Goal: Information Seeking & Learning: Check status

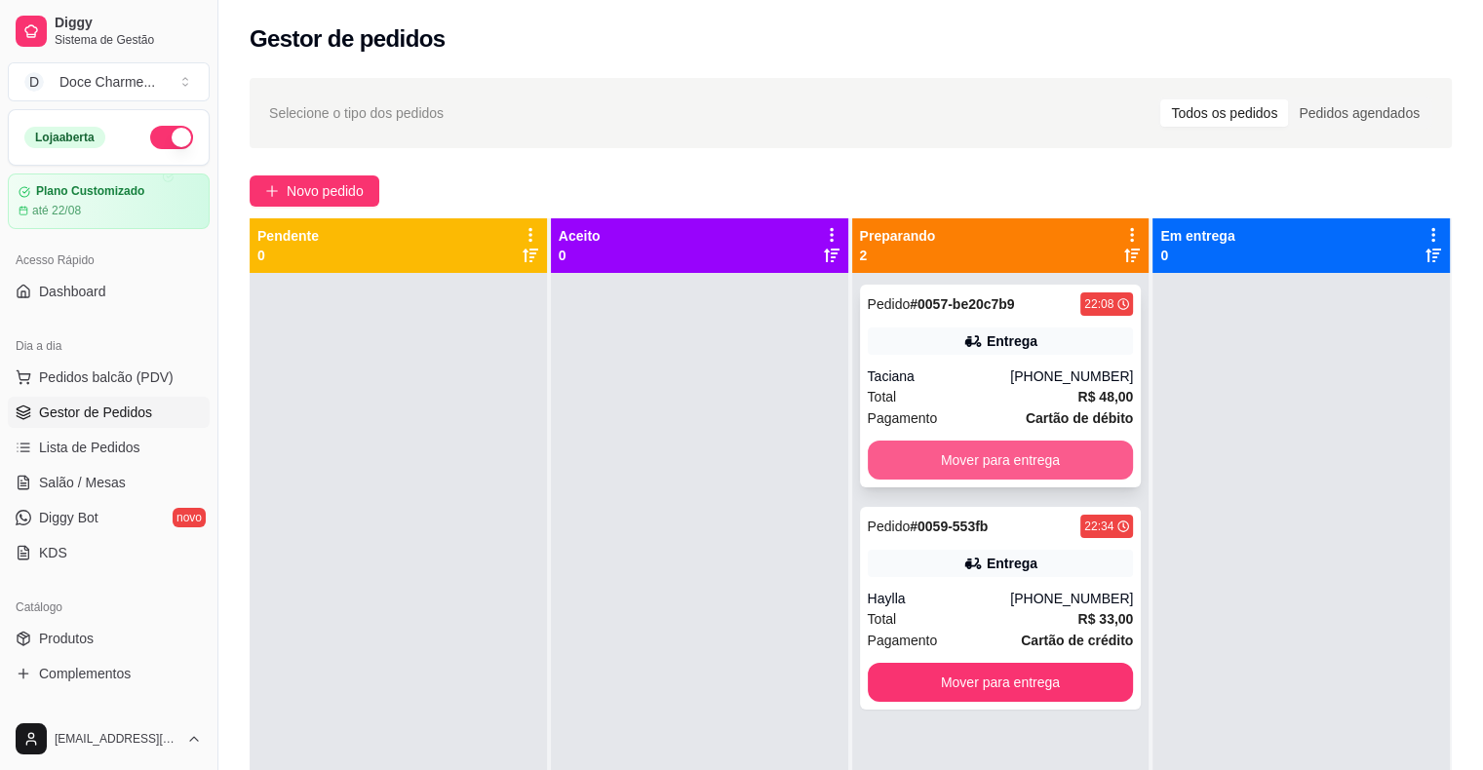
click at [1004, 467] on button "Mover para entrega" at bounding box center [1001, 460] width 266 height 39
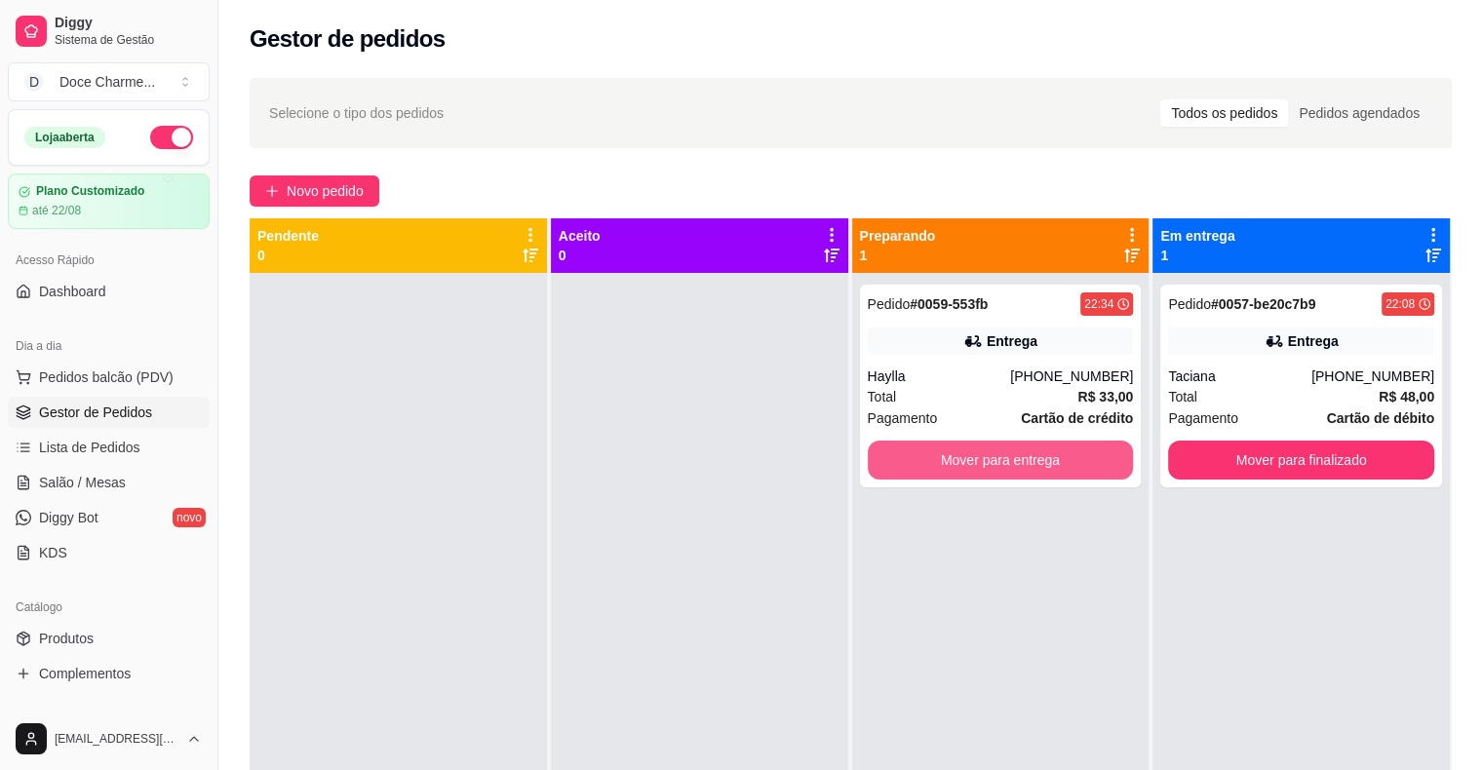
click at [1004, 467] on button "Mover para entrega" at bounding box center [1001, 460] width 266 height 39
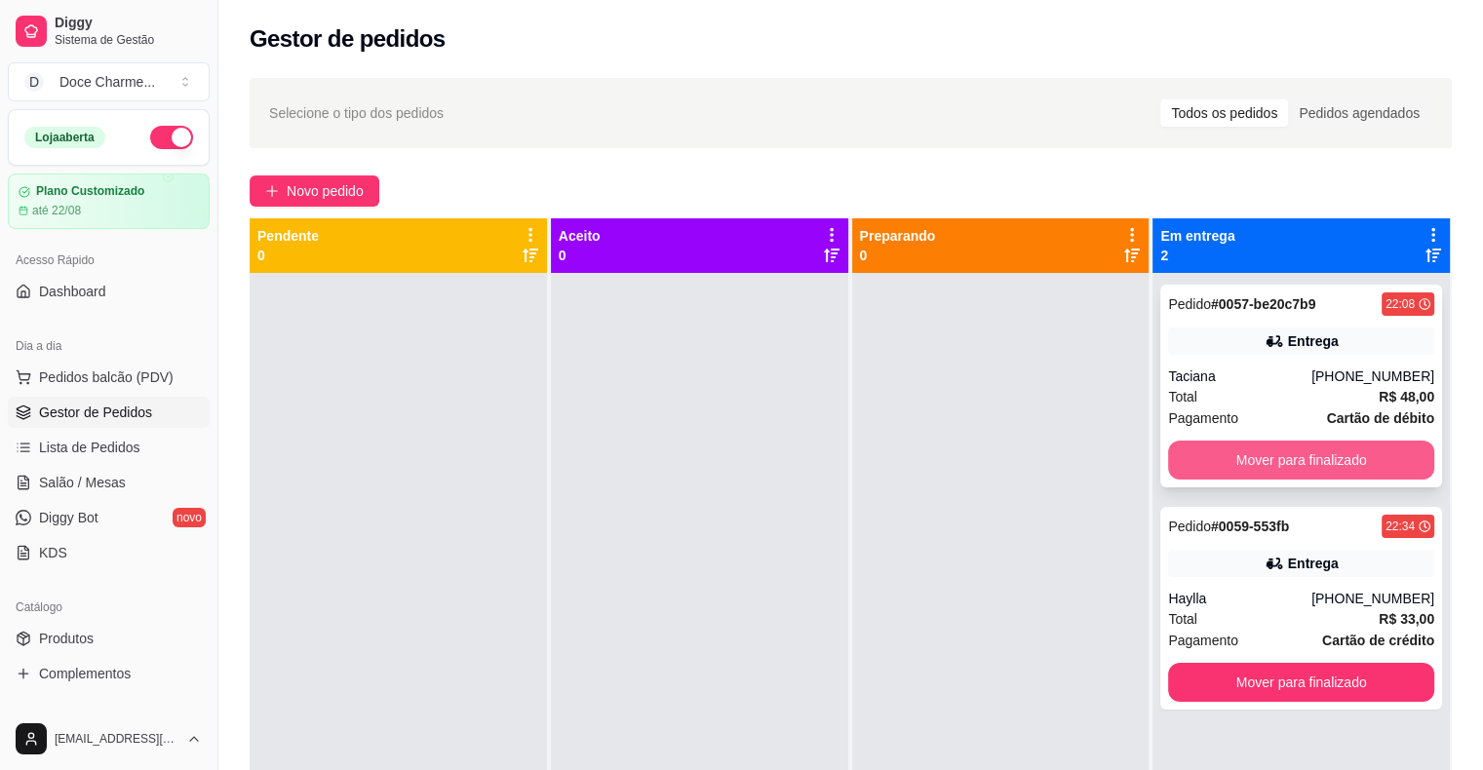
click at [1200, 465] on button "Mover para finalizado" at bounding box center [1301, 460] width 266 height 39
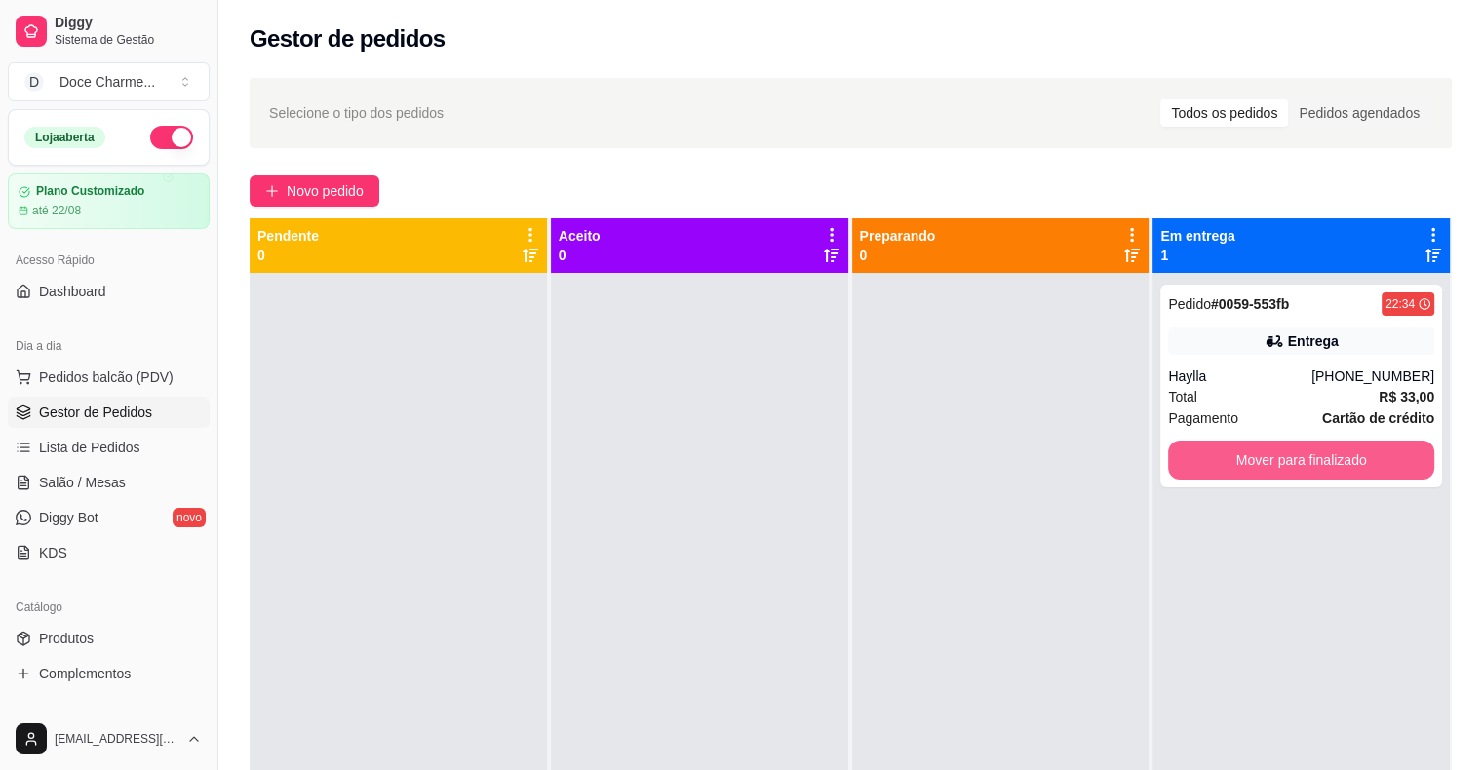
click at [1200, 465] on button "Mover para finalizado" at bounding box center [1301, 460] width 266 height 39
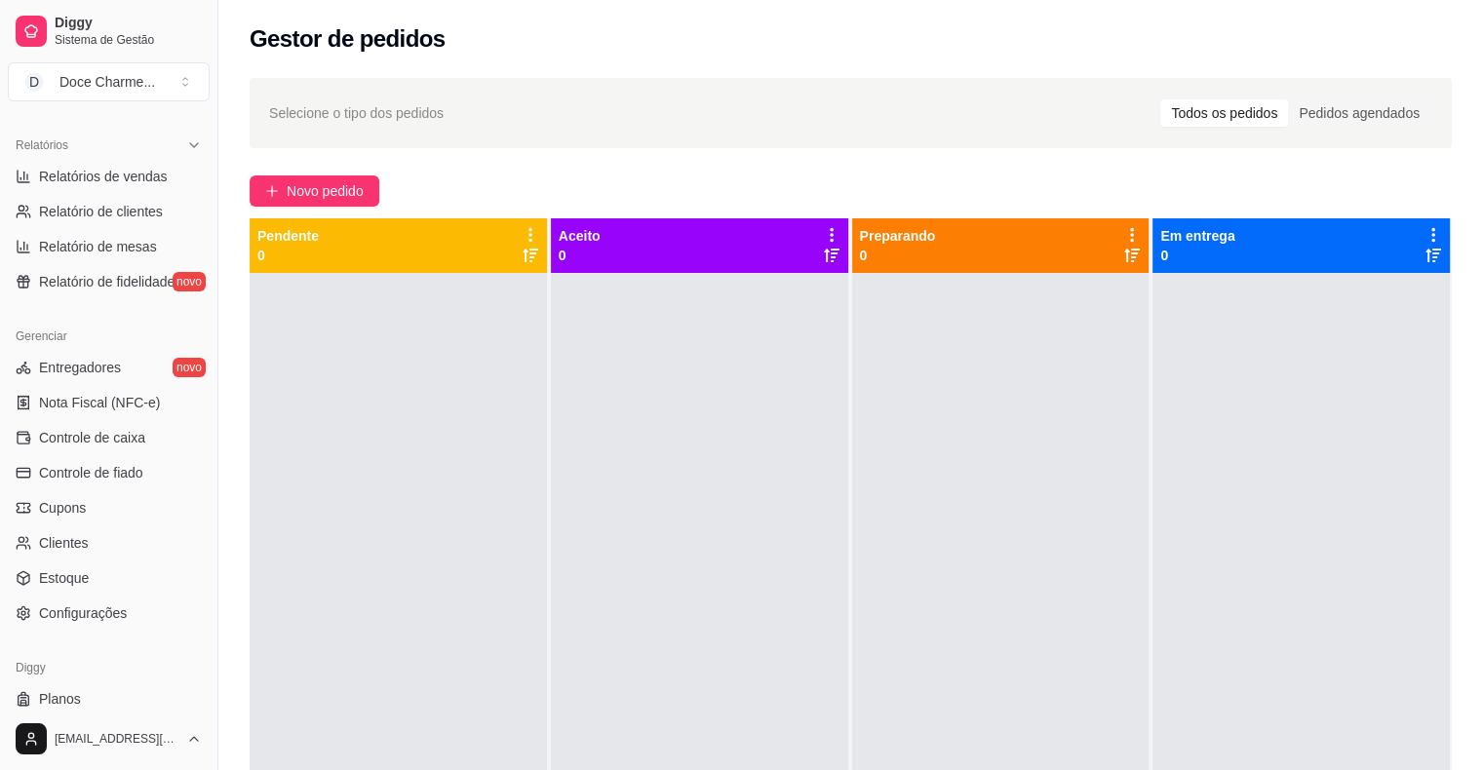
scroll to position [632, 0]
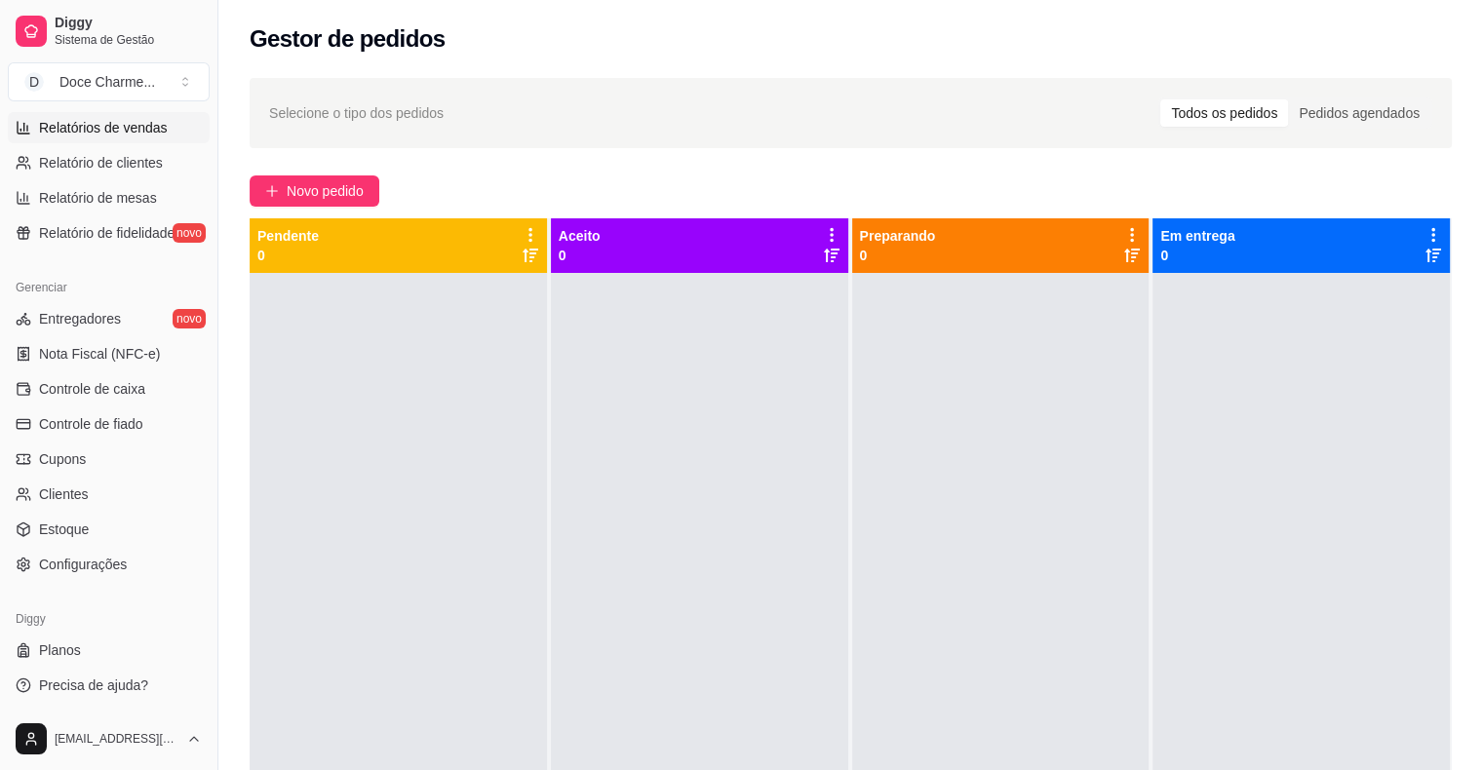
click at [124, 123] on span "Relatórios de vendas" at bounding box center [103, 128] width 129 height 20
select select "ALL"
select select "0"
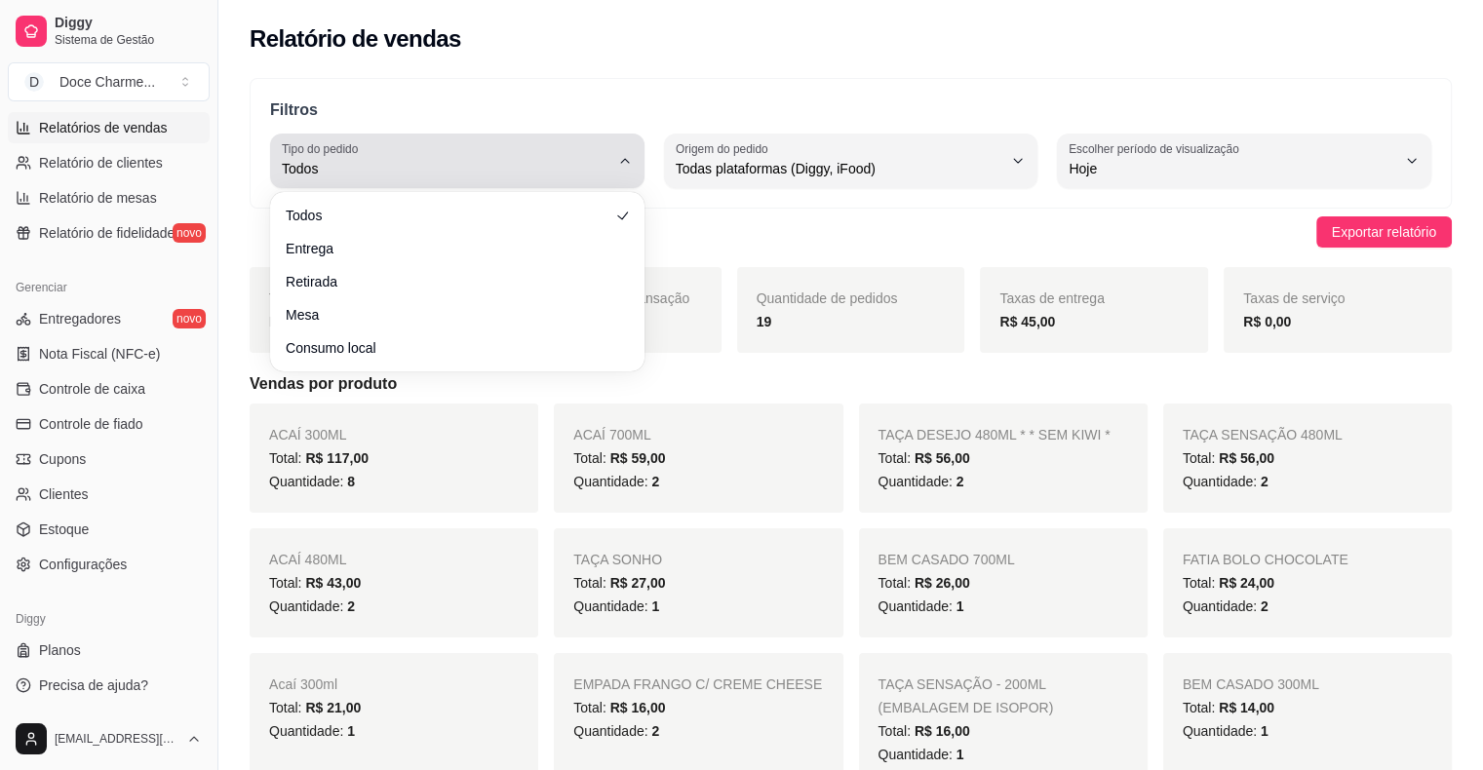
click at [481, 147] on div "Todos" at bounding box center [446, 160] width 328 height 39
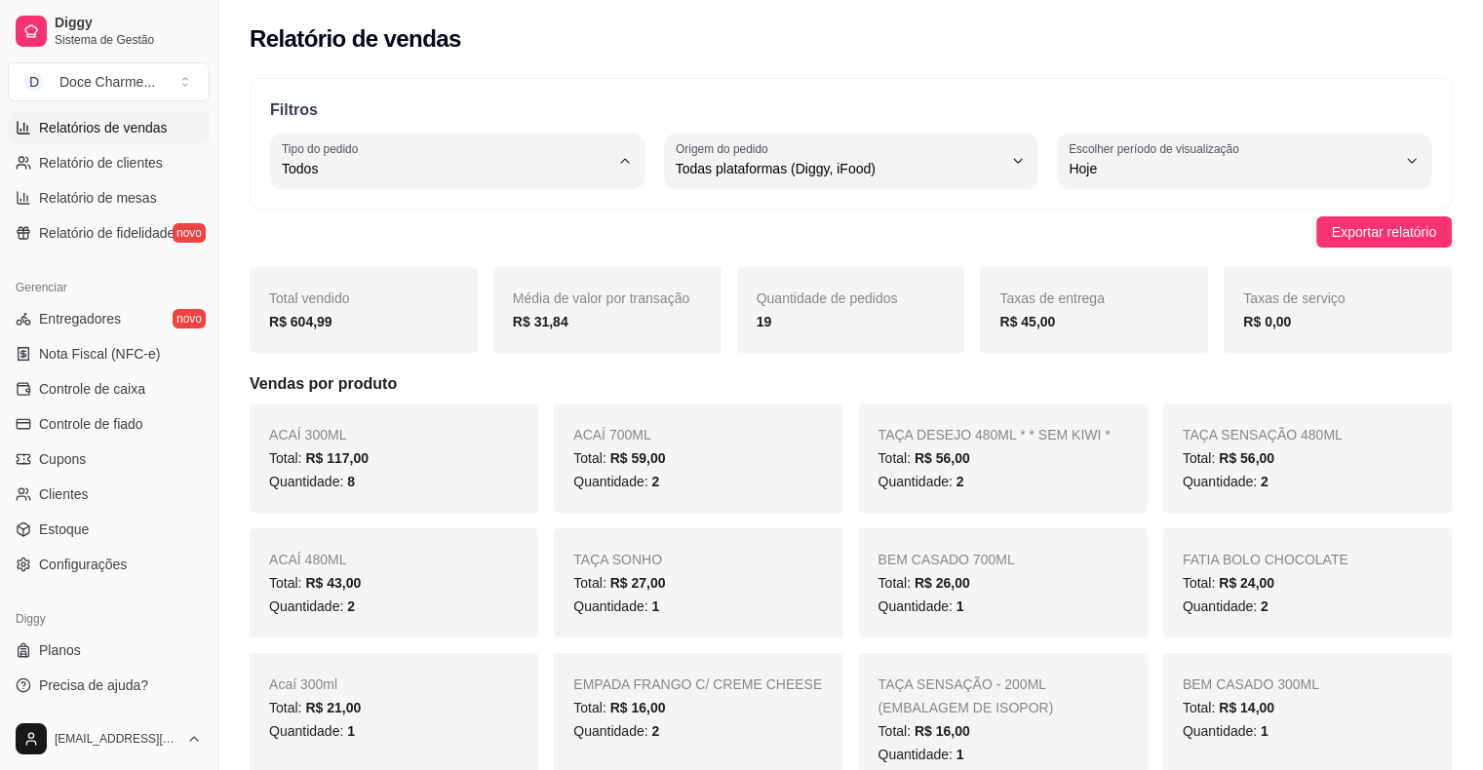
click at [348, 254] on span "Entrega" at bounding box center [448, 246] width 310 height 19
type input "DELIVERY"
select select "DELIVERY"
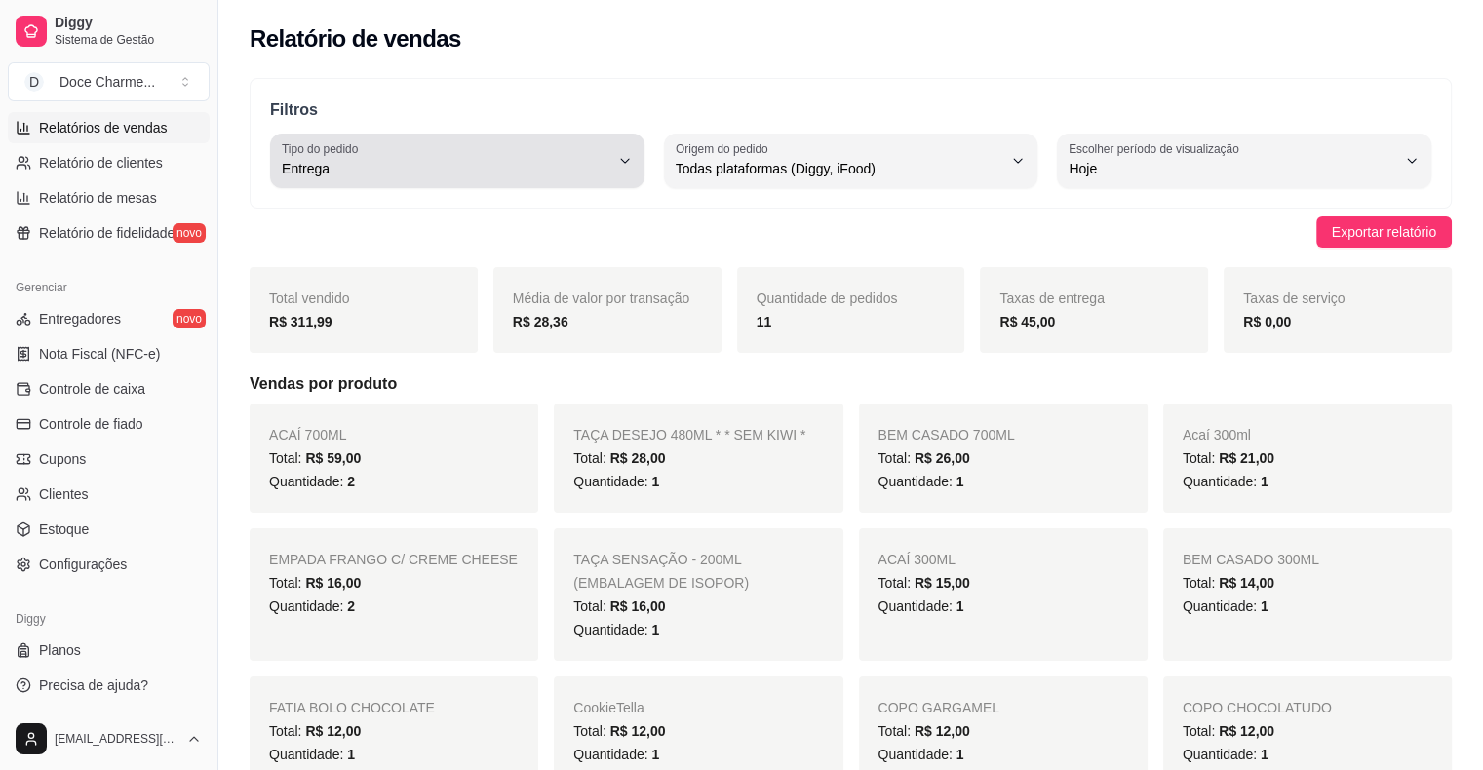
click at [551, 166] on span "Entrega" at bounding box center [446, 169] width 328 height 20
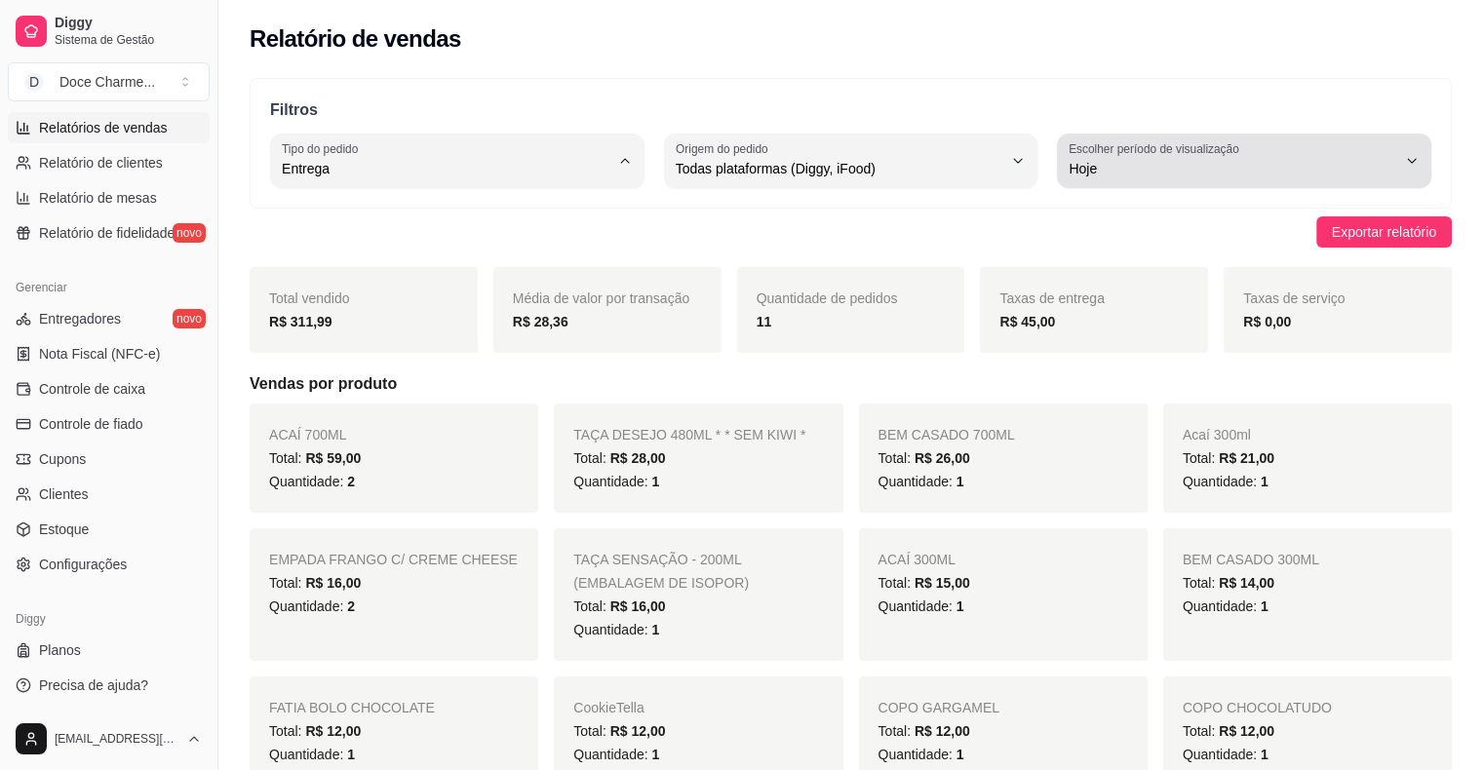
click at [1113, 159] on span "Hoje" at bounding box center [1233, 169] width 328 height 20
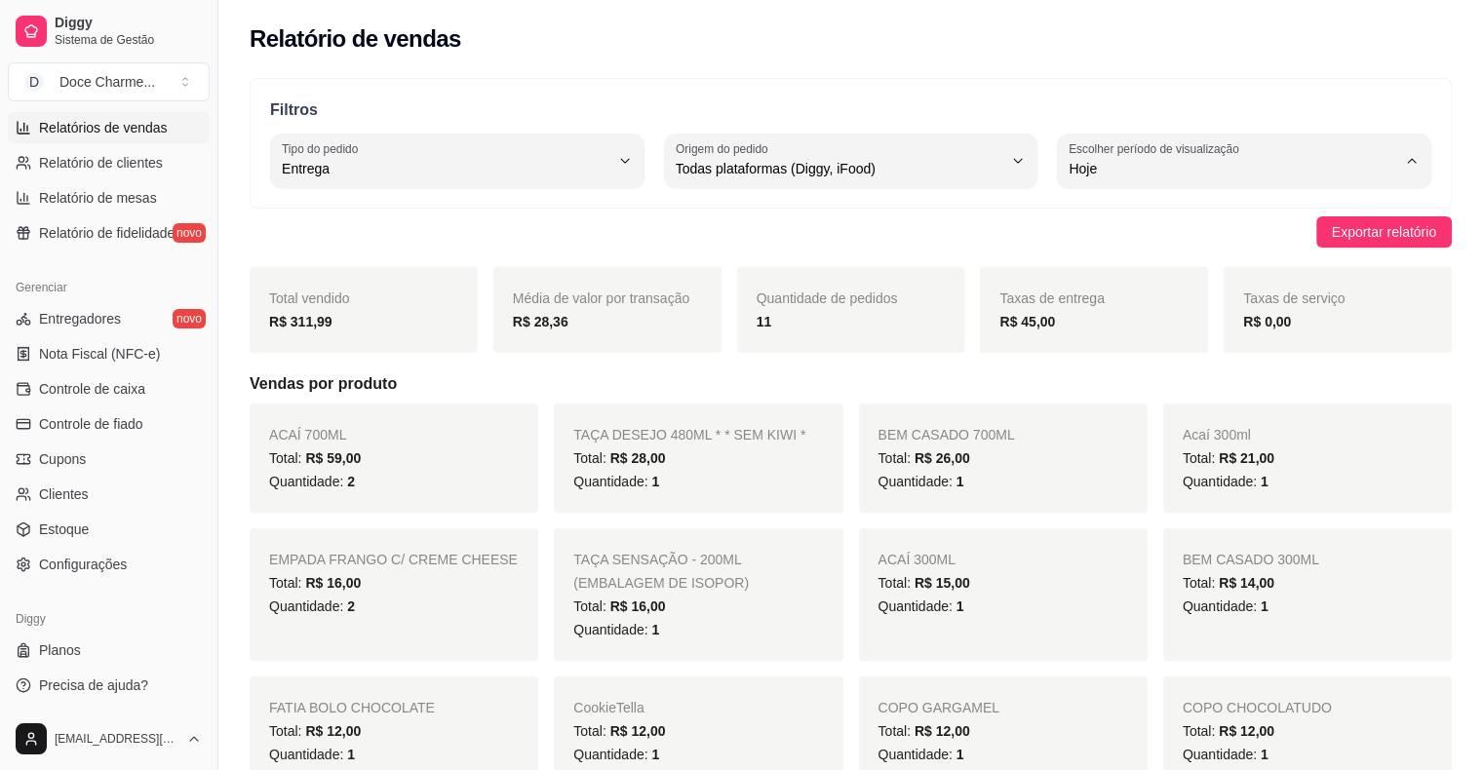
click at [1101, 240] on span "Ontem" at bounding box center [1234, 246] width 310 height 19
type input "1"
select select "1"
